Goal: Information Seeking & Learning: Learn about a topic

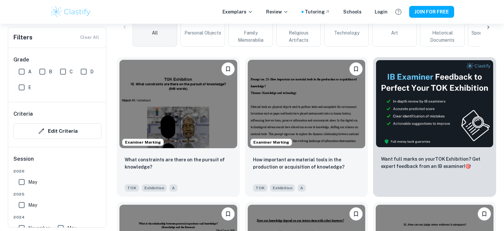
scroll to position [268, 0]
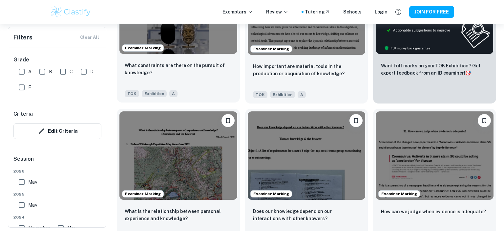
click at [197, 57] on div "What constraints are there on the pursuit of knowledge? TOK Exhibition A" at bounding box center [178, 79] width 123 height 46
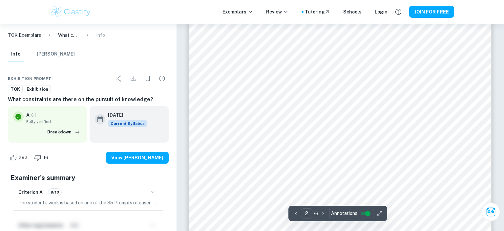
scroll to position [537, 0]
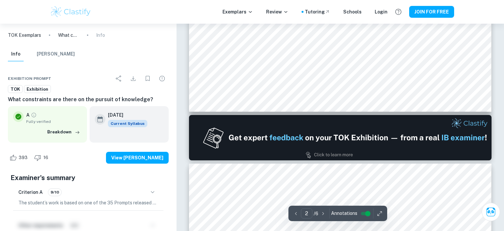
type input "1"
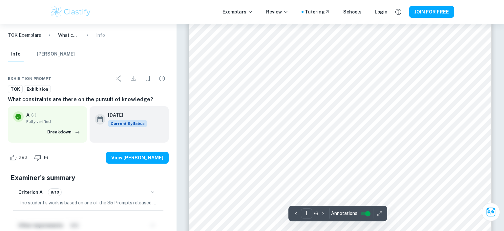
scroll to position [142, 0]
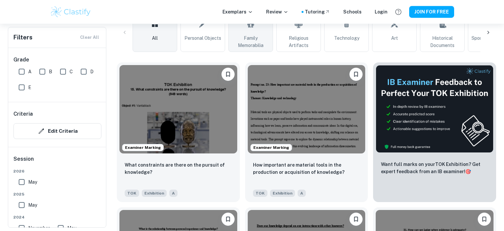
scroll to position [170, 0]
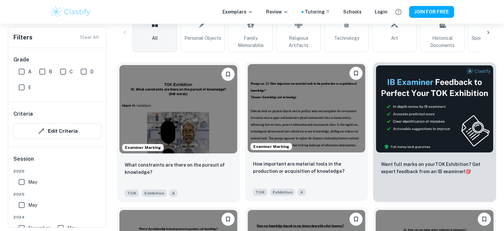
click at [292, 125] on img at bounding box center [307, 108] width 118 height 88
